Goal: Obtain resource: Obtain resource

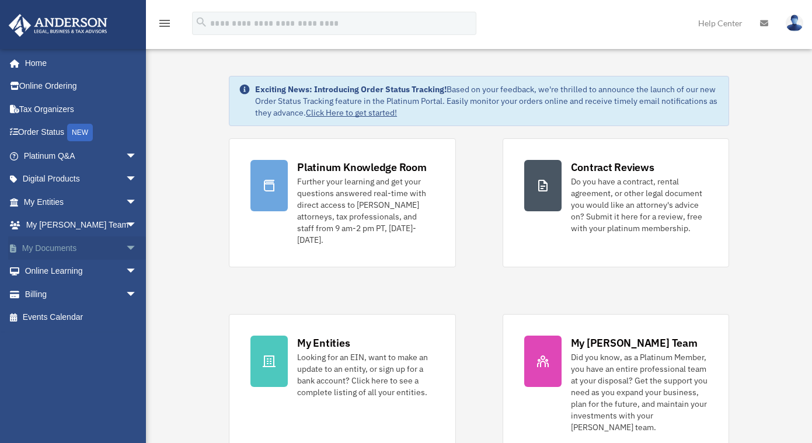
click at [125, 249] on span "arrow_drop_down" at bounding box center [136, 248] width 23 height 24
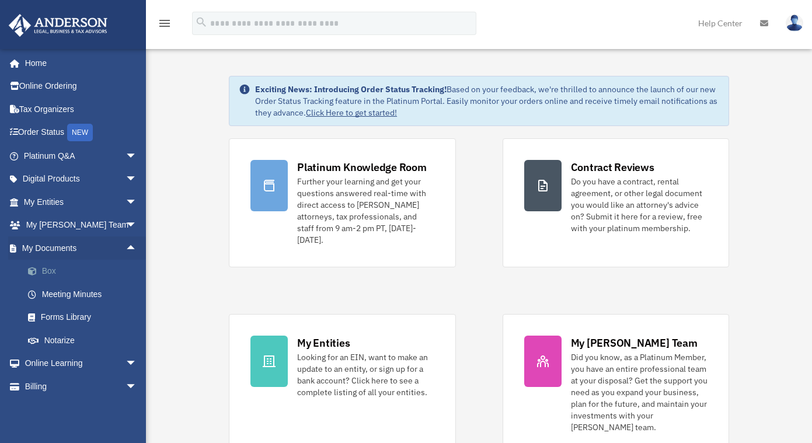
click at [74, 277] on link "Box" at bounding box center [85, 271] width 138 height 23
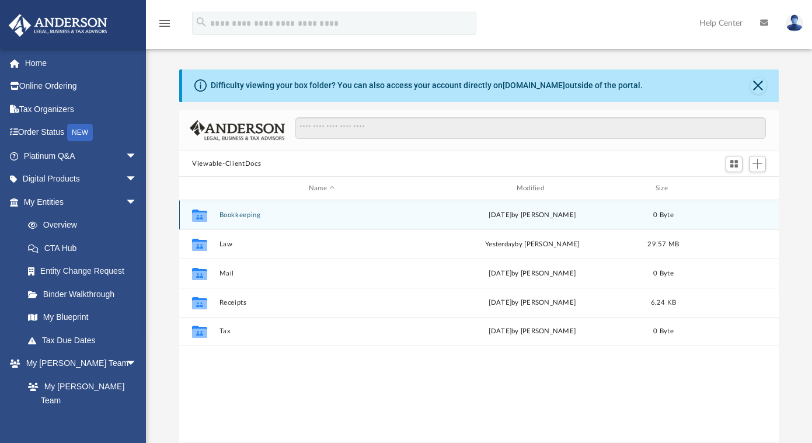
scroll to position [257, 590]
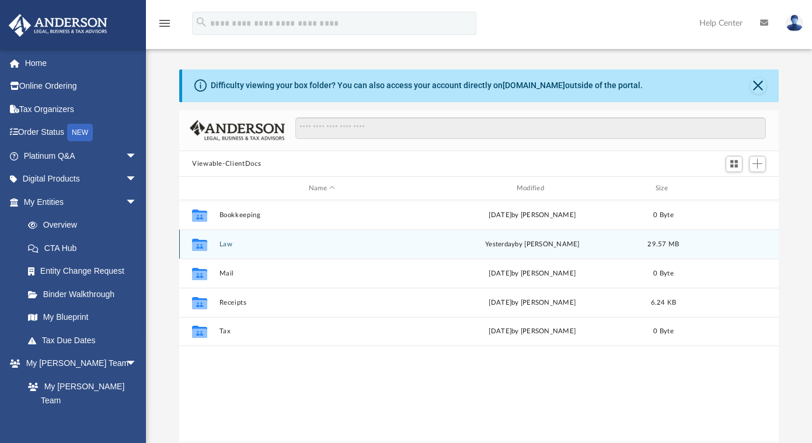
click at [225, 246] on button "Law" at bounding box center [321, 244] width 205 height 8
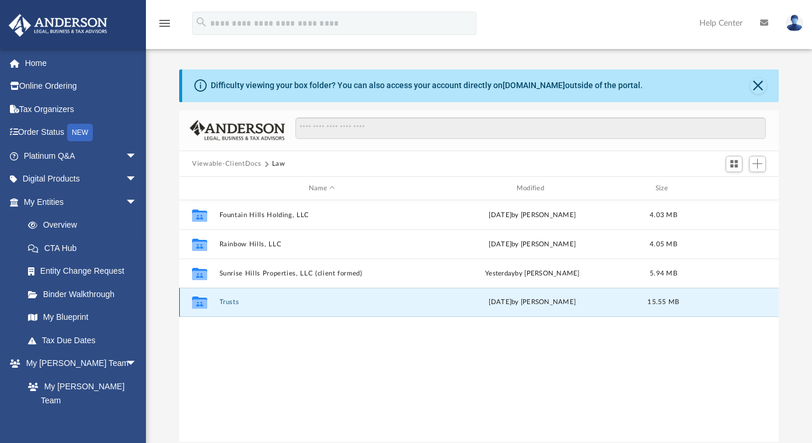
click at [228, 300] on button "Trusts" at bounding box center [321, 303] width 205 height 8
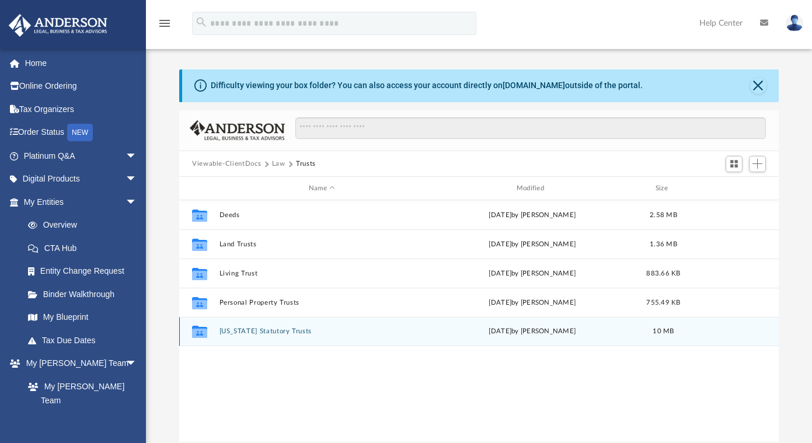
click at [279, 330] on button "[US_STATE] Statutory Trusts" at bounding box center [321, 332] width 205 height 8
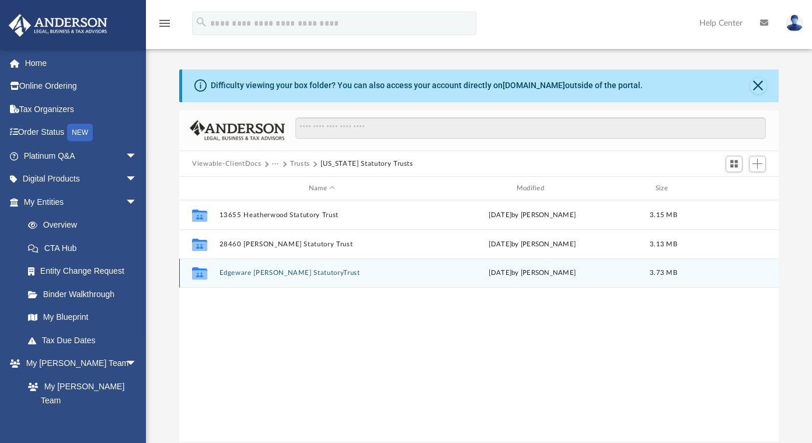
click at [283, 275] on button "Edgeware [PERSON_NAME] StatutoryTrust" at bounding box center [321, 274] width 205 height 8
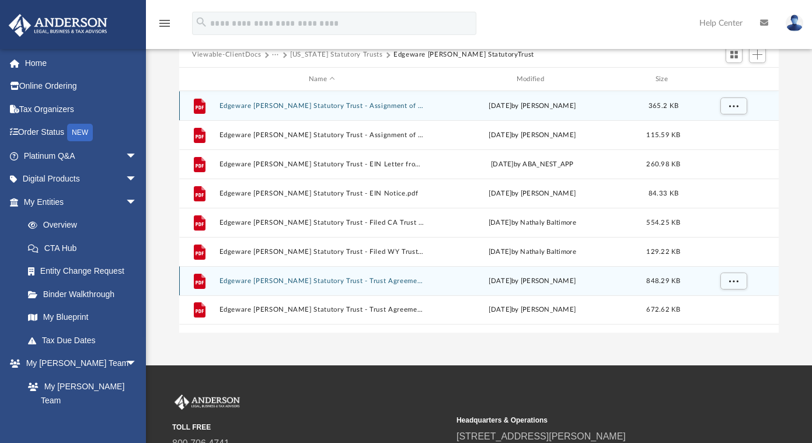
scroll to position [117, 0]
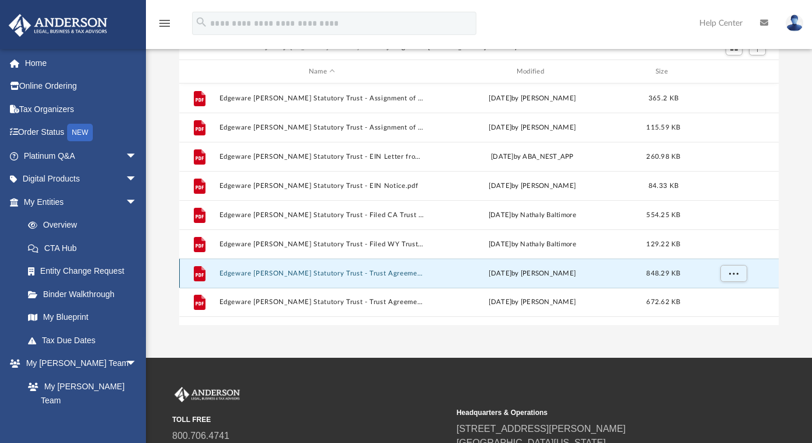
click at [370, 272] on button "Edgeware [PERSON_NAME] Statutory Trust - Trust Agreement - DocuSigned.pdf" at bounding box center [321, 274] width 205 height 8
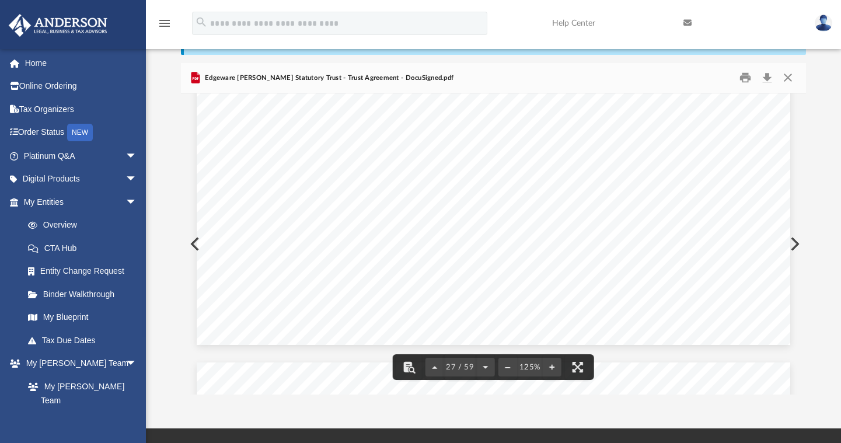
scroll to position [0, 0]
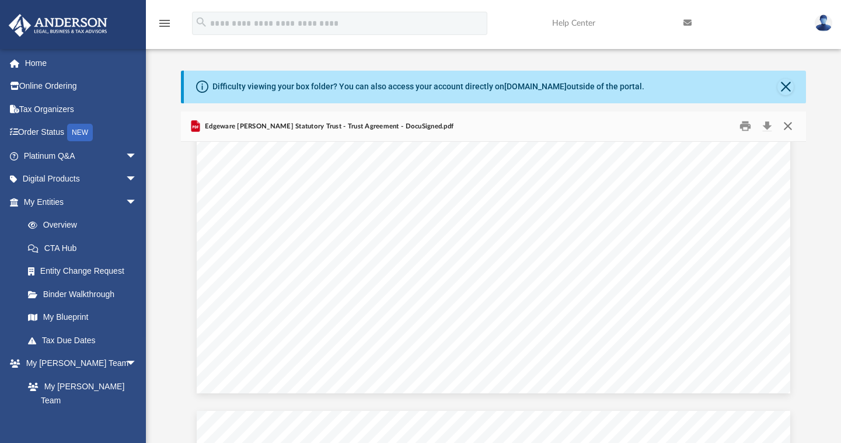
click at [786, 124] on button "Close" at bounding box center [787, 126] width 21 height 18
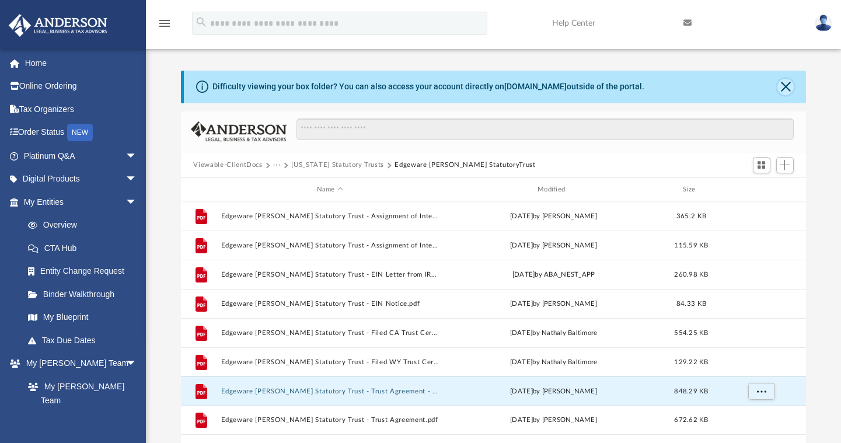
click at [784, 87] on button "Close" at bounding box center [785, 87] width 16 height 16
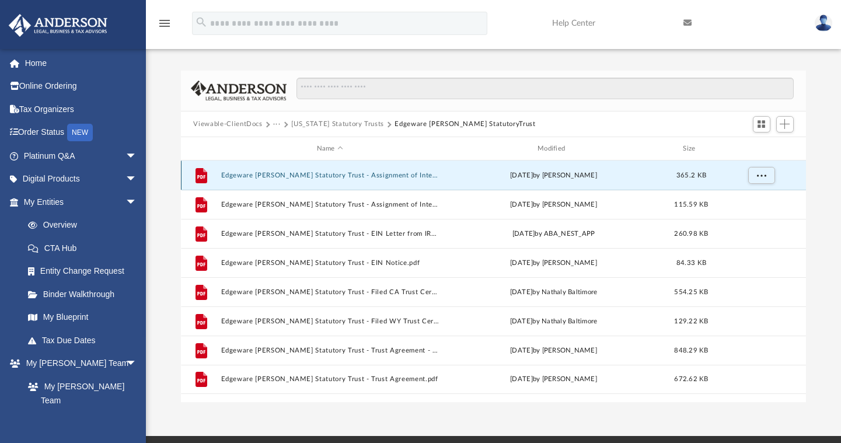
click at [404, 176] on button "Edgeware [PERSON_NAME] Statutory Trust - Assignment of Interest - DocuSigned.pdf" at bounding box center [330, 176] width 218 height 8
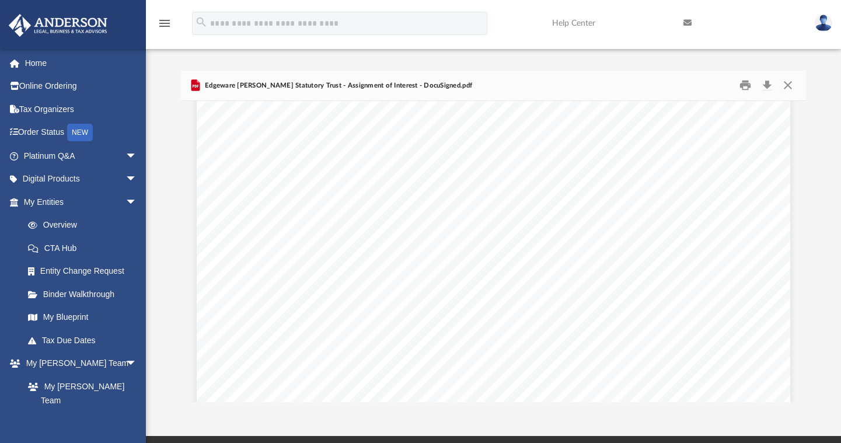
scroll to position [5018, 0]
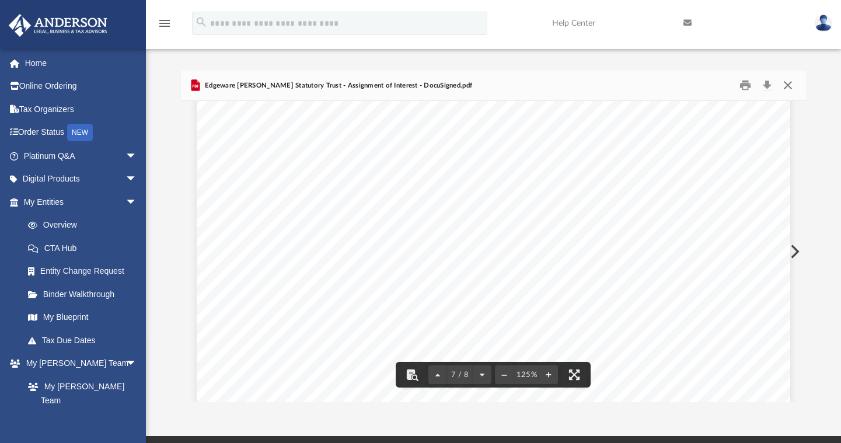
click at [792, 81] on button "Close" at bounding box center [787, 85] width 21 height 18
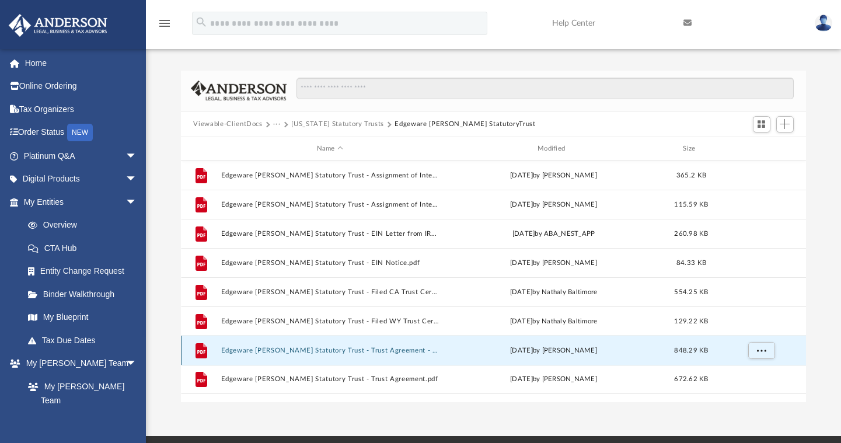
click at [385, 351] on button "Edgeware [PERSON_NAME] Statutory Trust - Trust Agreement - DocuSigned.pdf" at bounding box center [330, 351] width 218 height 8
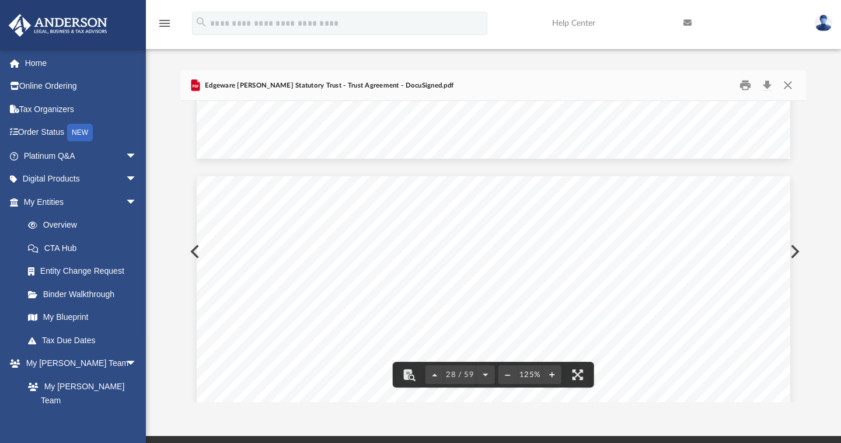
scroll to position [21120, 0]
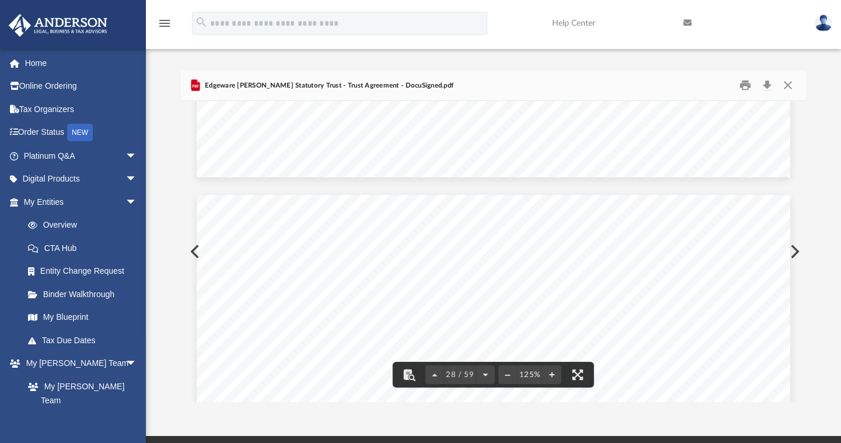
drag, startPoint x: 800, startPoint y: 239, endPoint x: 803, endPoint y: 113, distance: 126.6
click at [803, 113] on div "Agreement of Edgeware [PERSON_NAME] Statutory Trust Exhibit D Exhibit D Sample …" at bounding box center [493, 251] width 625 height 301
drag, startPoint x: 800, startPoint y: 239, endPoint x: 799, endPoint y: 279, distance: 40.8
click at [799, 279] on div "Agreement of Edgeware [PERSON_NAME] Statutory Trust Exhibit D Exhibit D Sample …" at bounding box center [493, 251] width 625 height 301
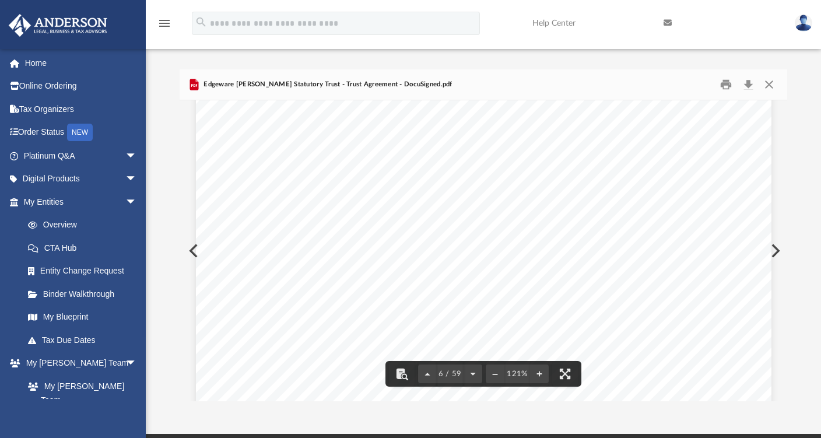
scroll to position [4272, 0]
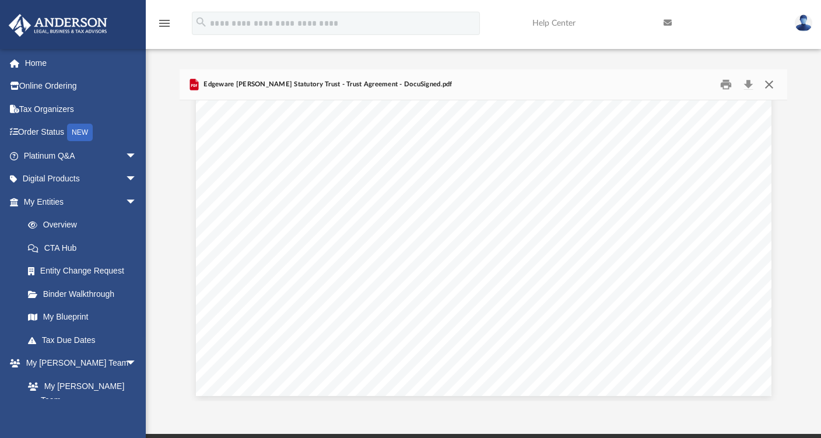
click at [769, 86] on button "Close" at bounding box center [769, 85] width 21 height 18
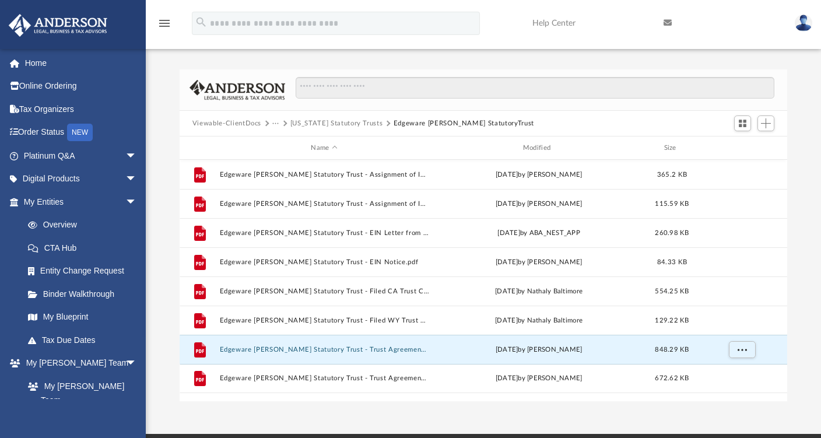
click at [807, 25] on img at bounding box center [804, 23] width 18 height 17
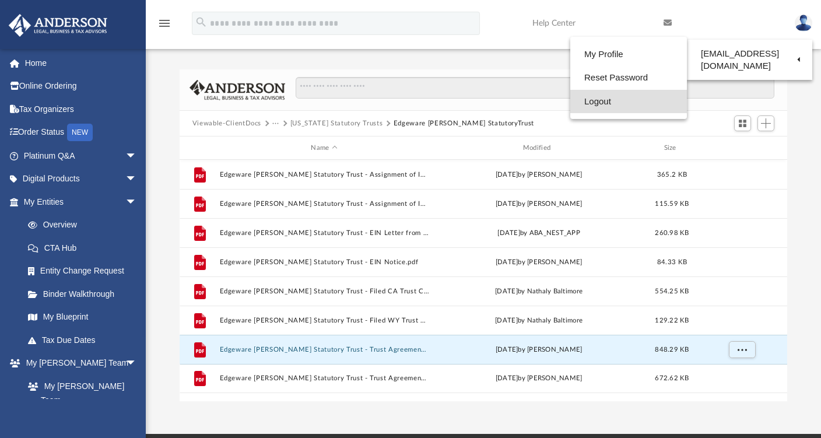
click at [586, 103] on link "Logout" at bounding box center [629, 102] width 117 height 24
